Goal: Task Accomplishment & Management: Complete application form

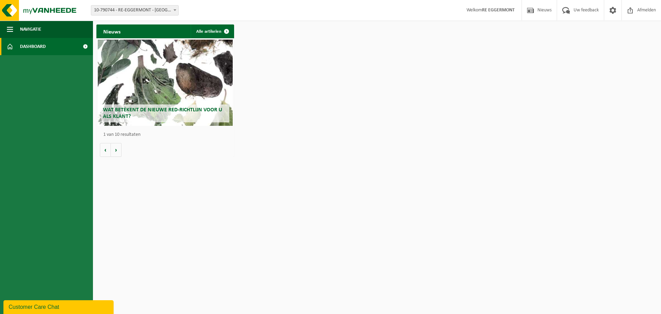
click at [370, 94] on div "Nieuws Alle artikelen Wat betekent de nieuwe RED-richtlijn voor u als klant? Ma…" at bounding box center [377, 90] width 565 height 139
click at [324, 65] on div "Nieuws Alle artikelen Wat betekent de nieuwe RED-richtlijn voor u als klant? Ma…" at bounding box center [377, 90] width 565 height 139
click at [176, 10] on span at bounding box center [175, 10] width 7 height 9
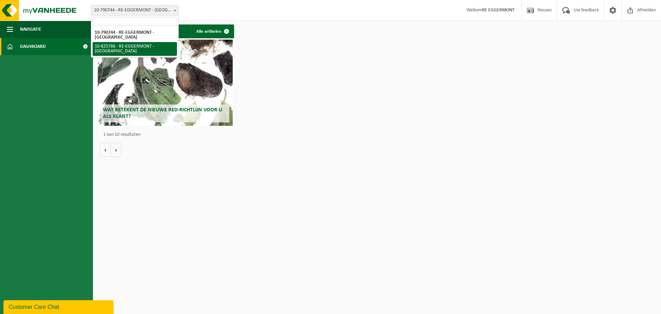
select select "85462"
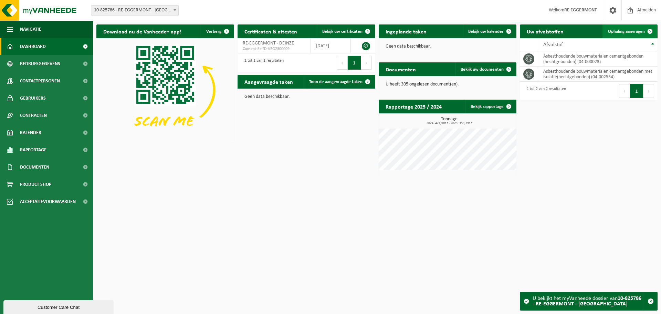
click at [628, 30] on span "Ophaling aanvragen" at bounding box center [626, 31] width 37 height 4
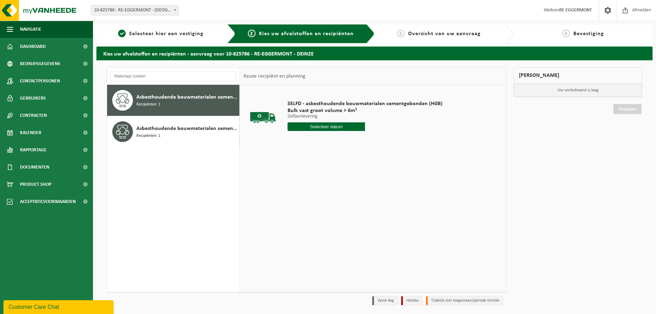
click at [193, 96] on span "Asbesthoudende bouwmaterialen cementgebonden (hechtgebonden)" at bounding box center [186, 97] width 101 height 8
click at [340, 125] on input "text" at bounding box center [327, 126] width 78 height 9
click at [344, 124] on input "text" at bounding box center [327, 126] width 78 height 9
click at [307, 124] on input "text" at bounding box center [327, 126] width 78 height 9
click at [184, 103] on div "Asbesthoudende bouwmaterialen cementgebonden (hechtgebonden) Recipiënten: 1" at bounding box center [186, 100] width 101 height 21
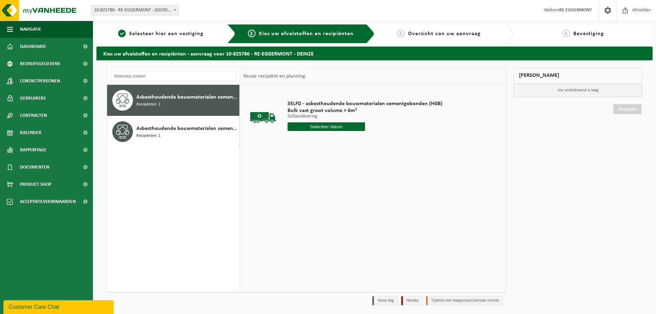
click at [345, 127] on input "text" at bounding box center [327, 126] width 78 height 9
click at [339, 197] on div "26" at bounding box center [343, 198] width 12 height 11
type input "Van [DATE]"
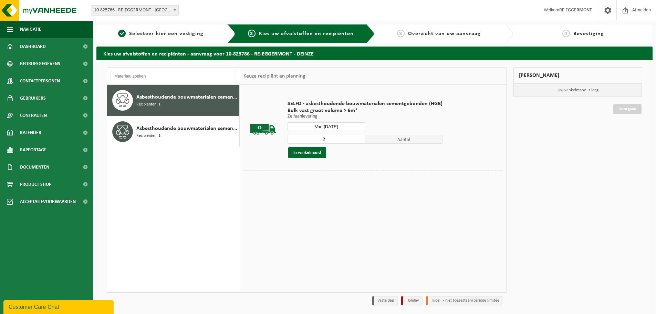
type input "2"
click at [357, 136] on input "2" at bounding box center [327, 139] width 78 height 9
click at [319, 153] on button "In winkelmand" at bounding box center [307, 152] width 38 height 11
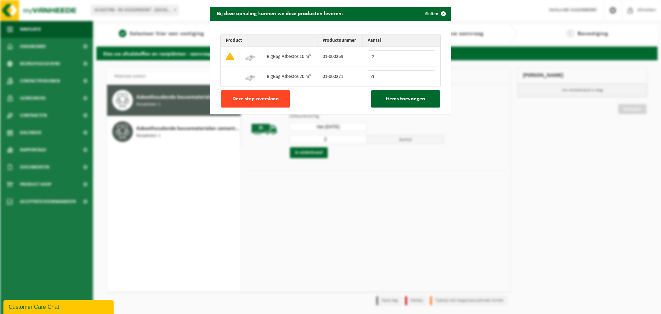
click at [253, 100] on span "Deze stap overslaan" at bounding box center [256, 99] width 47 height 6
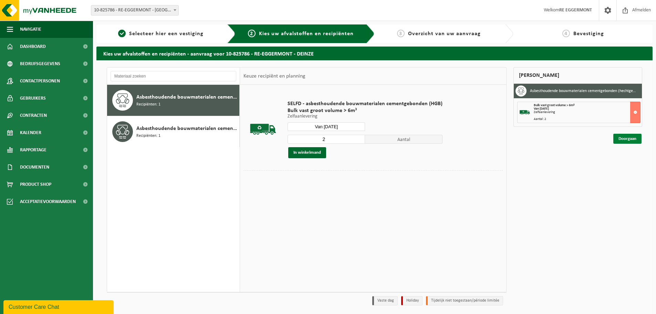
click at [628, 139] on link "Doorgaan" at bounding box center [628, 139] width 28 height 10
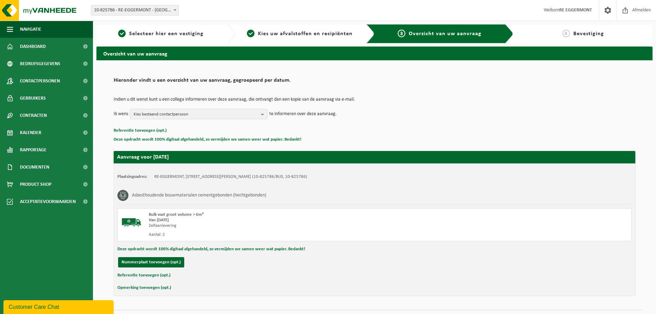
click at [157, 111] on span "Kies bestaand contactpersoon" at bounding box center [196, 114] width 125 height 10
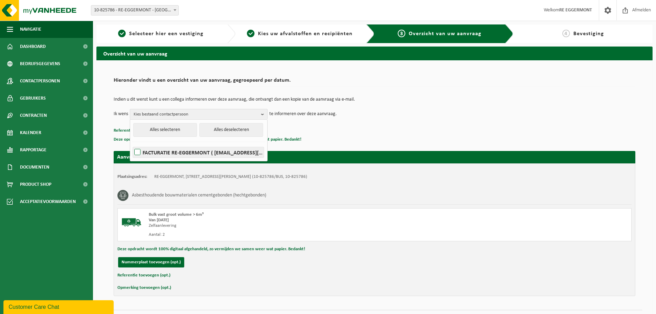
click at [138, 151] on label "FACTURATIE RE-EGGERMONT ( facturatie@re-eggermont.be )" at bounding box center [198, 152] width 131 height 10
click at [132, 144] on input "FACTURATIE RE-EGGERMONT ( facturatie@re-eggermont.be )" at bounding box center [132, 143] width 0 height 0
checkbox input "true"
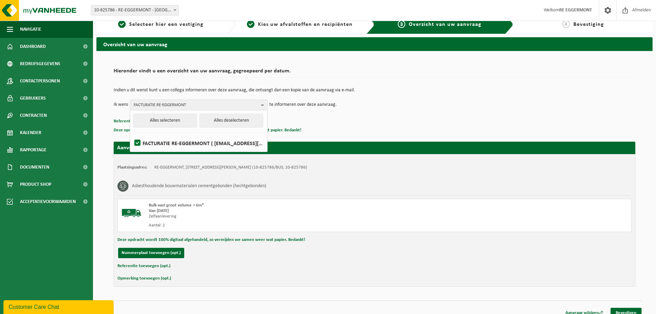
scroll to position [17, 0]
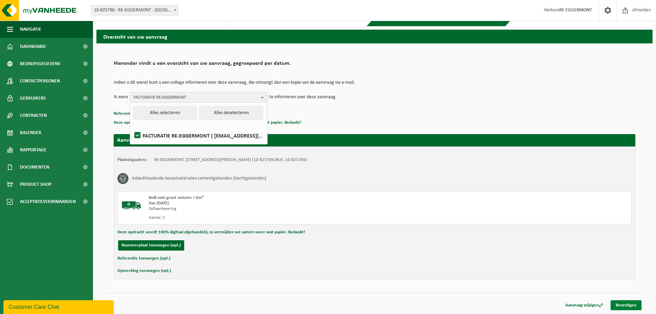
click at [636, 302] on link "Bevestigen" at bounding box center [626, 305] width 31 height 10
